Goal: Task Accomplishment & Management: Manage account settings

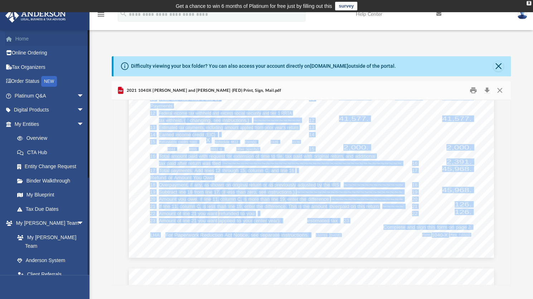
click at [23, 38] on link "Home" at bounding box center [50, 39] width 90 height 14
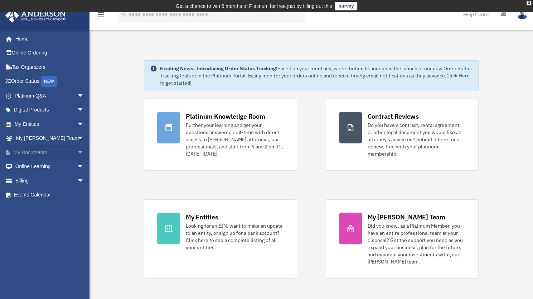
click at [31, 152] on link "My Documents arrow_drop_down" at bounding box center [50, 152] width 90 height 14
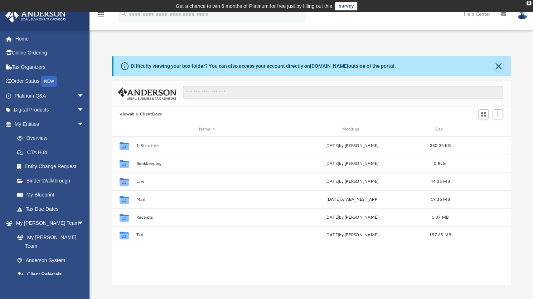
scroll to position [157, 394]
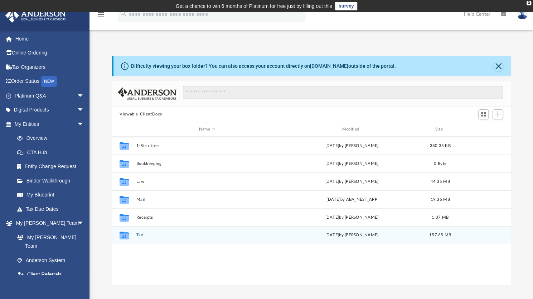
click at [140, 234] on button "Tax" at bounding box center [207, 234] width 142 height 5
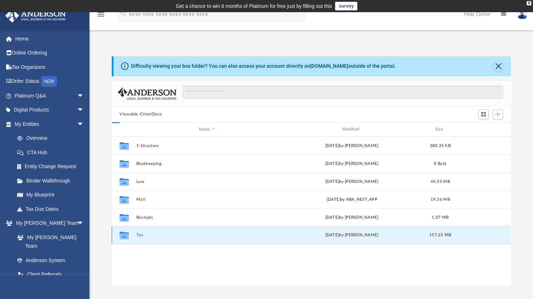
click at [140, 234] on button "Tax" at bounding box center [207, 234] width 142 height 5
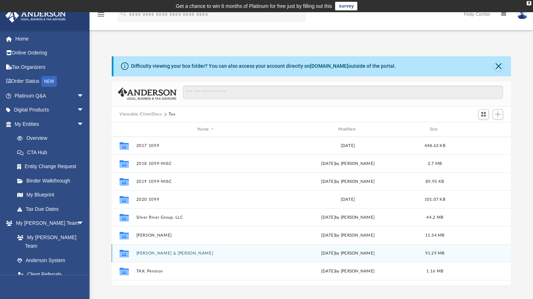
click at [152, 253] on button "Smith, Melissa & Chris" at bounding box center [205, 253] width 139 height 5
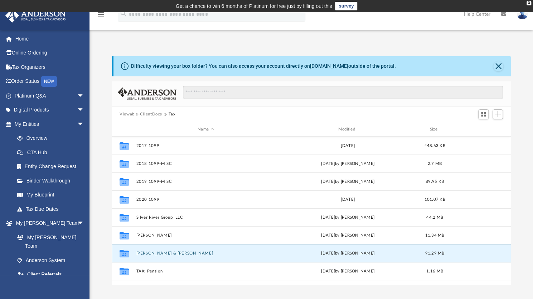
click at [152, 253] on button "Smith, Melissa & Chris" at bounding box center [205, 253] width 139 height 5
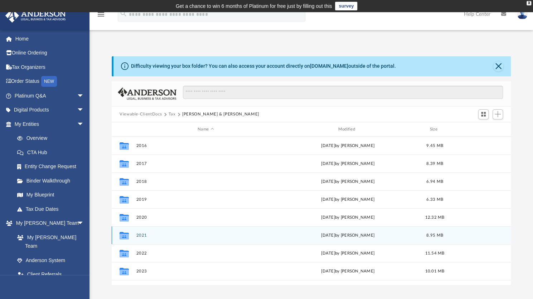
click at [140, 234] on button "2021" at bounding box center [205, 235] width 139 height 5
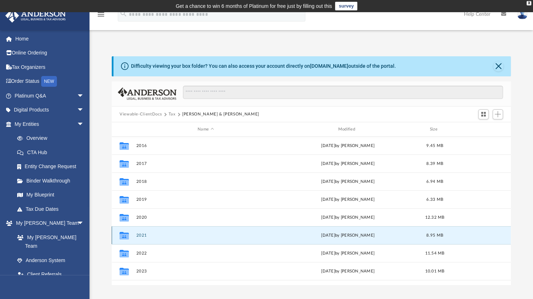
click at [140, 234] on button "2021" at bounding box center [205, 235] width 139 height 5
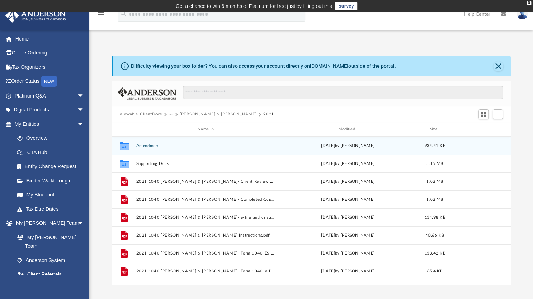
click at [152, 145] on button "Amendment" at bounding box center [205, 145] width 139 height 5
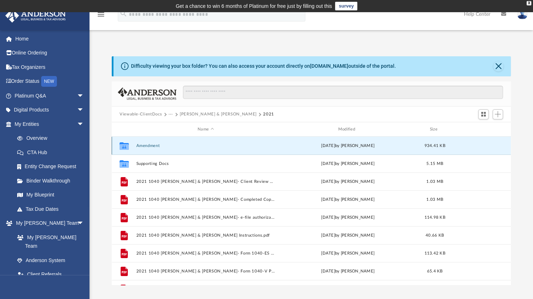
click at [152, 145] on button "Amendment" at bounding box center [205, 145] width 139 height 5
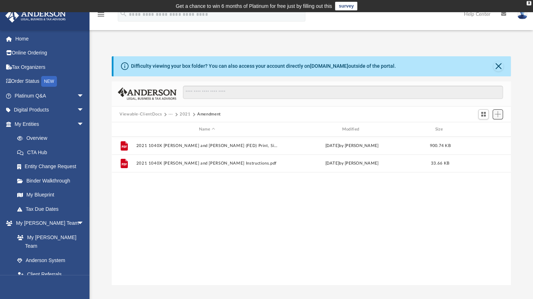
click at [497, 114] on span "Add" at bounding box center [498, 114] width 6 height 6
click at [480, 127] on li "Upload" at bounding box center [487, 129] width 23 height 8
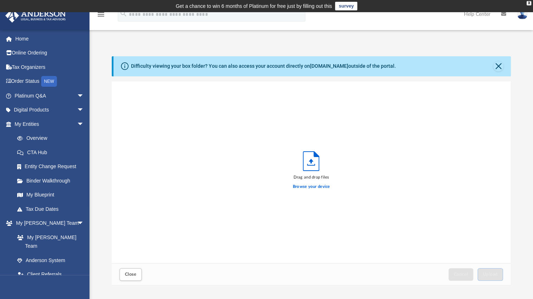
scroll to position [176, 394]
click at [312, 186] on label "Browse your device" at bounding box center [311, 186] width 37 height 6
click at [0, 0] on input "Browse your device" at bounding box center [0, 0] width 0 height 0
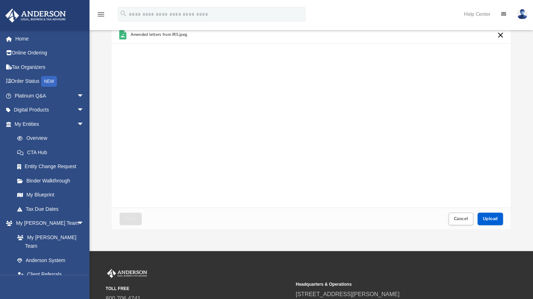
scroll to position [56, 0]
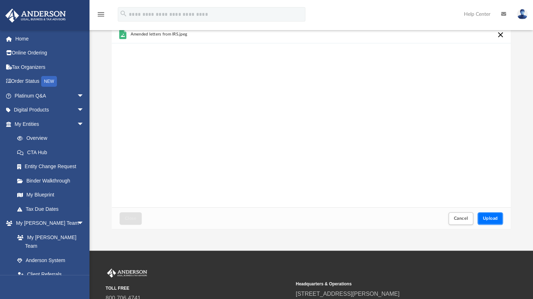
click at [487, 218] on span "Upload" at bounding box center [490, 218] width 15 height 4
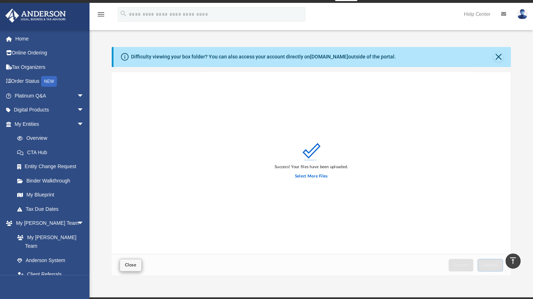
scroll to position [9, 0]
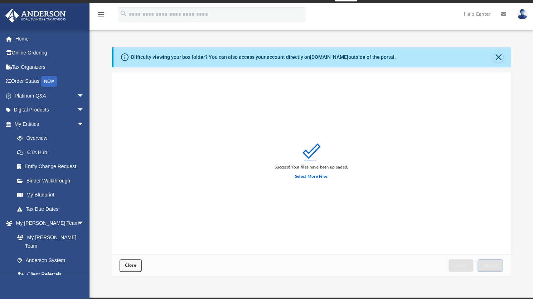
click at [128, 264] on span "Close" at bounding box center [130, 265] width 11 height 4
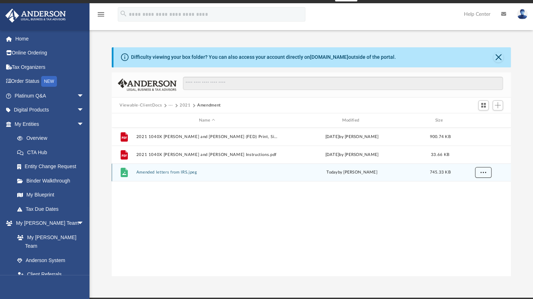
click at [479, 173] on button "More options" at bounding box center [483, 172] width 16 height 11
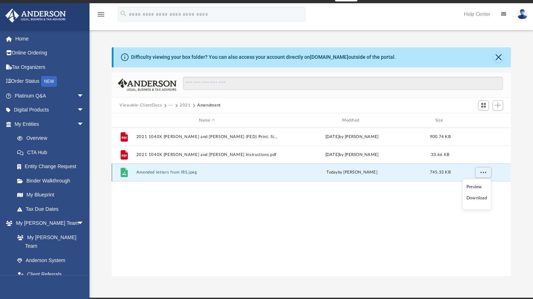
click at [178, 173] on button "Amended letters from IRS.jpeg" at bounding box center [207, 172] width 142 height 5
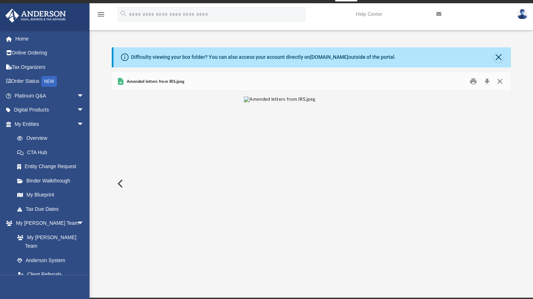
click at [499, 81] on button "Close" at bounding box center [500, 81] width 13 height 11
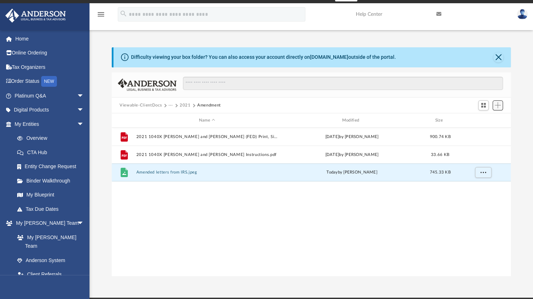
click at [497, 103] on span "Add" at bounding box center [498, 105] width 6 height 6
click at [483, 120] on li "Upload" at bounding box center [487, 120] width 23 height 8
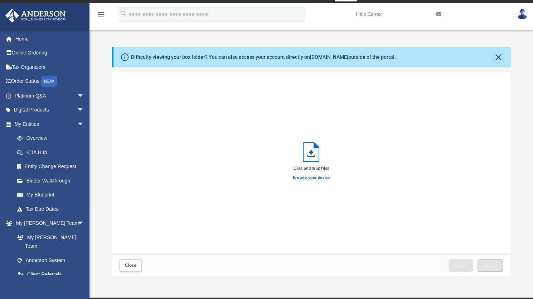
scroll to position [176, 394]
click at [305, 177] on label "Browse your device" at bounding box center [311, 177] width 37 height 6
click at [0, 0] on input "Browse your device" at bounding box center [0, 0] width 0 height 0
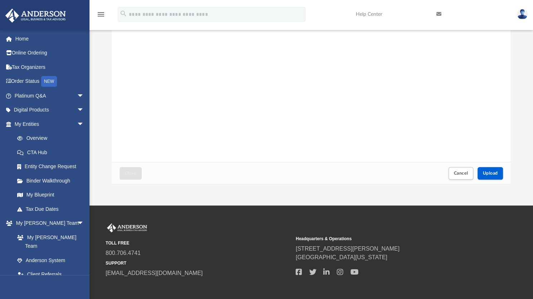
scroll to position [103, 0]
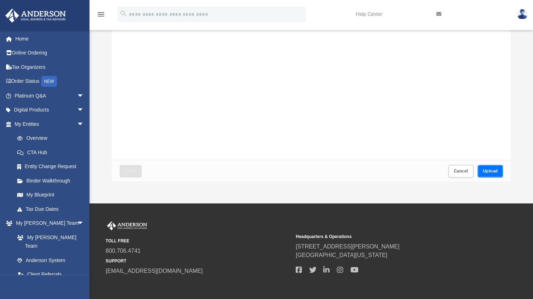
click at [488, 170] on span "Upload" at bounding box center [490, 171] width 15 height 4
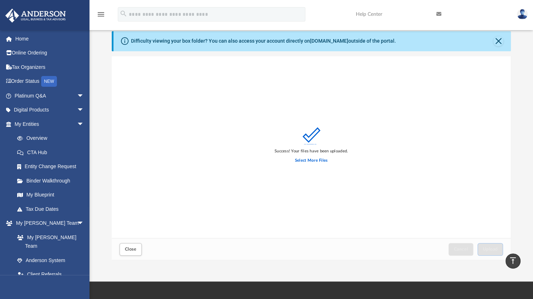
scroll to position [24, 0]
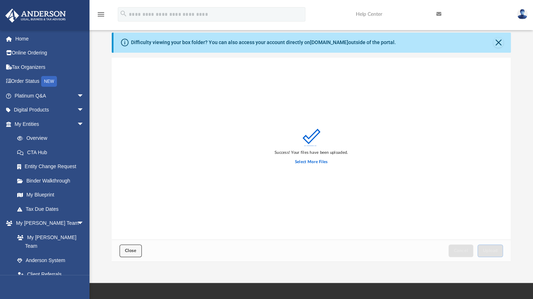
click at [127, 250] on span "Close" at bounding box center [130, 250] width 11 height 4
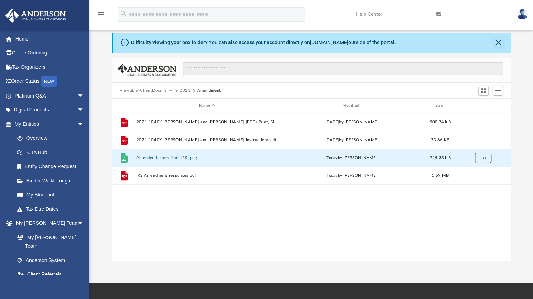
click at [480, 157] on button "More options" at bounding box center [483, 158] width 16 height 11
